Goal: Complete application form

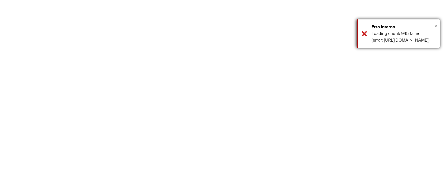
click at [435, 24] on span "×" at bounding box center [435, 26] width 3 height 6
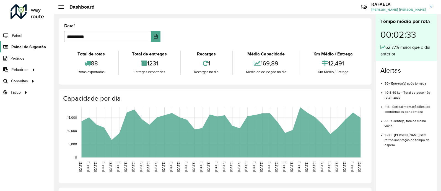
click at [20, 49] on span "Painel de Sugestão" at bounding box center [28, 47] width 35 height 6
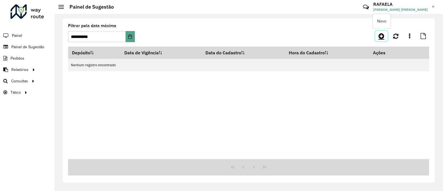
click at [381, 38] on icon at bounding box center [381, 36] width 6 height 7
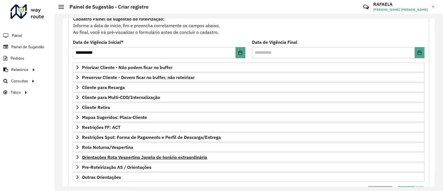
scroll to position [69, 0]
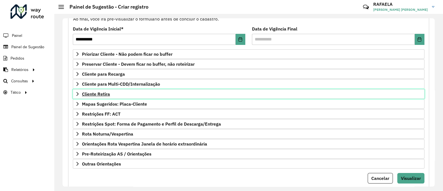
click at [102, 96] on link "Cliente Retira" at bounding box center [248, 93] width 351 height 9
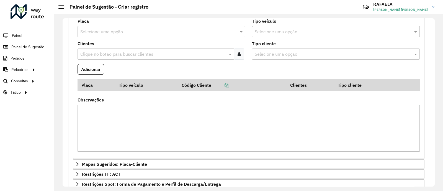
scroll to position [173, 0]
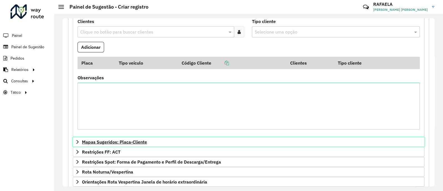
click at [115, 141] on span "Mapas Sugeridos: Placa-Cliente" at bounding box center [114, 141] width 65 height 4
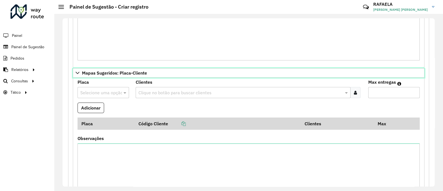
scroll to position [276, 0]
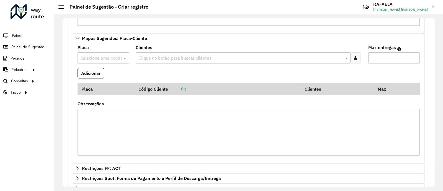
click at [95, 57] on input "text" at bounding box center [97, 58] width 35 height 7
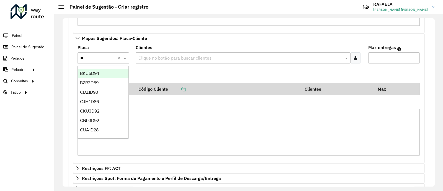
type input "***"
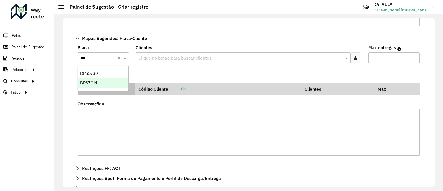
click at [89, 85] on span "DPS7C14" at bounding box center [88, 82] width 17 height 5
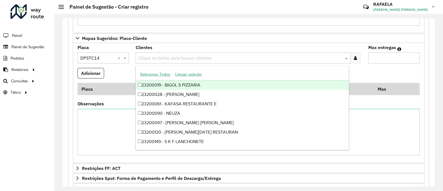
click at [163, 55] on input "text" at bounding box center [240, 58] width 206 height 7
paste input "*****"
type input "*****"
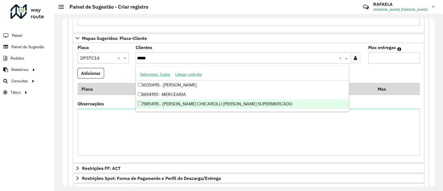
click at [171, 104] on div "79854115 - [PERSON_NAME] CHICAROLLI [PERSON_NAME] SUPERMERCADO" at bounding box center [242, 103] width 213 height 9
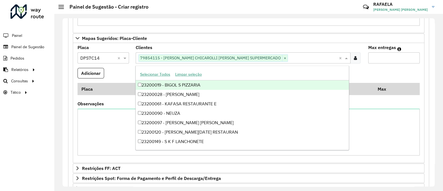
click at [374, 57] on input "Max entregas" at bounding box center [393, 57] width 51 height 11
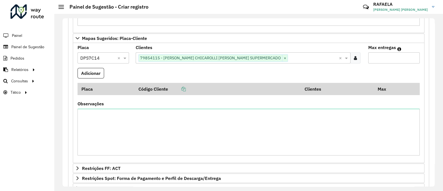
type input "*"
click at [77, 68] on button "Adicionar" at bounding box center [90, 73] width 27 height 11
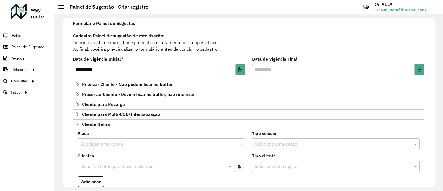
scroll to position [34, 0]
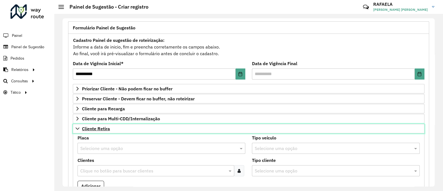
click at [88, 129] on span "Cliente Retira" at bounding box center [96, 128] width 28 height 4
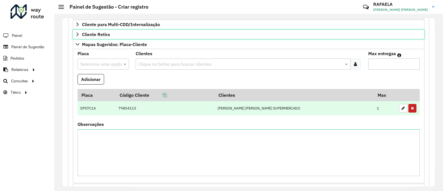
scroll to position [138, 0]
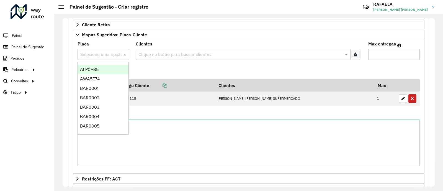
click at [90, 59] on div "Selecione uma opção" at bounding box center [102, 54] width 51 height 11
type input "***"
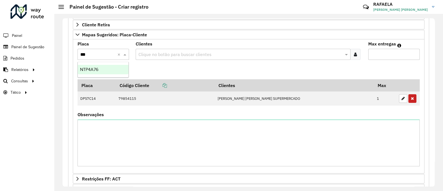
click at [109, 73] on div "NTP4A76" at bounding box center [103, 69] width 51 height 9
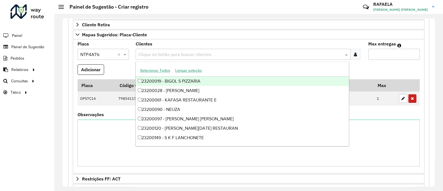
click at [155, 52] on input "text" at bounding box center [240, 54] width 206 height 7
paste input "*****"
type input "*****"
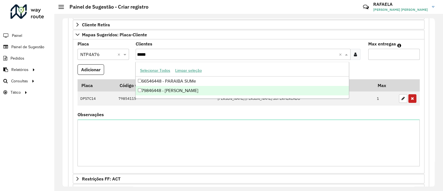
click at [174, 89] on div "79846448 - [PERSON_NAME]" at bounding box center [242, 90] width 213 height 9
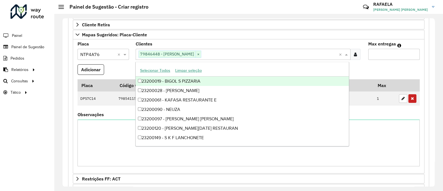
click at [386, 58] on input "Max entregas" at bounding box center [393, 54] width 51 height 11
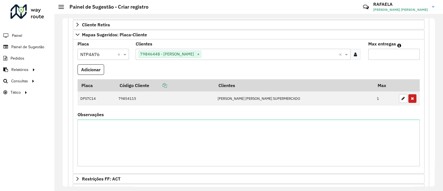
type input "*"
click at [77, 64] on button "Adicionar" at bounding box center [90, 69] width 27 height 11
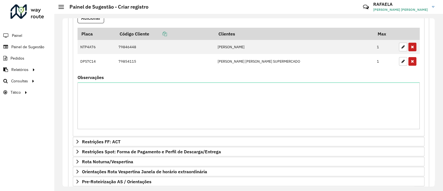
scroll to position [232, 0]
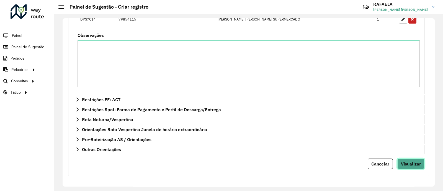
click at [402, 162] on span "Visualizar" at bounding box center [411, 164] width 20 height 6
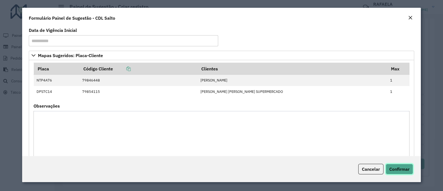
click at [394, 166] on span "Confirmar" at bounding box center [399, 169] width 20 height 6
